Goal: Find specific page/section: Find specific page/section

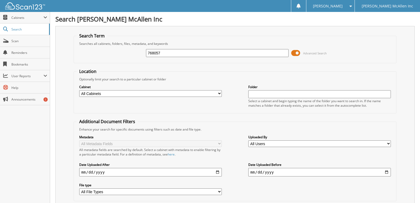
type input "768057"
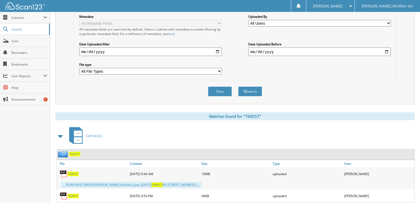
scroll to position [136, 0]
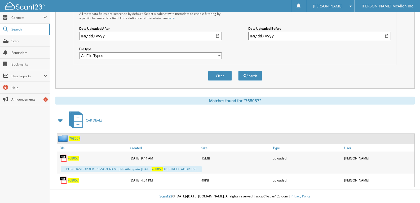
click at [73, 160] on span "768057" at bounding box center [73, 158] width 11 height 5
